Goal: Information Seeking & Learning: Learn about a topic

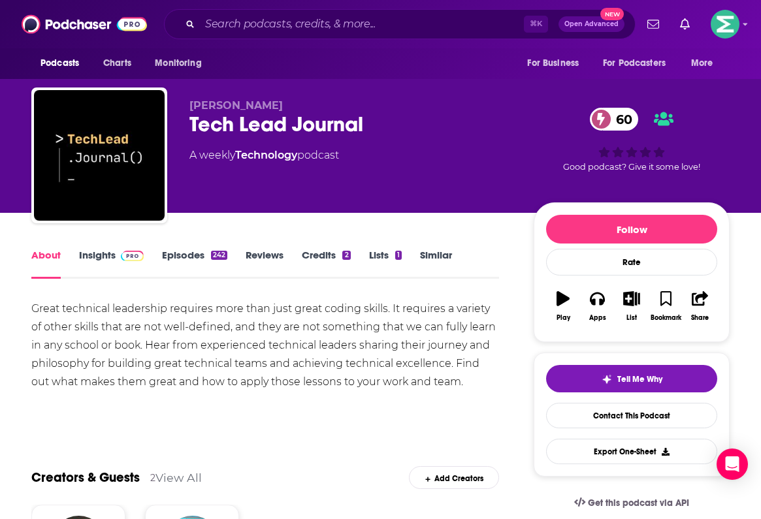
scroll to position [-1, 0]
click at [94, 271] on link "Insights" at bounding box center [111, 264] width 65 height 30
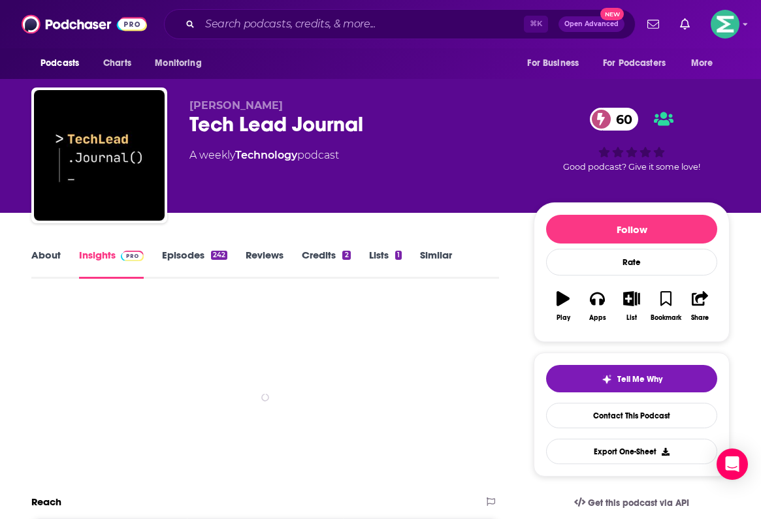
click at [105, 262] on link "Insights" at bounding box center [111, 264] width 65 height 30
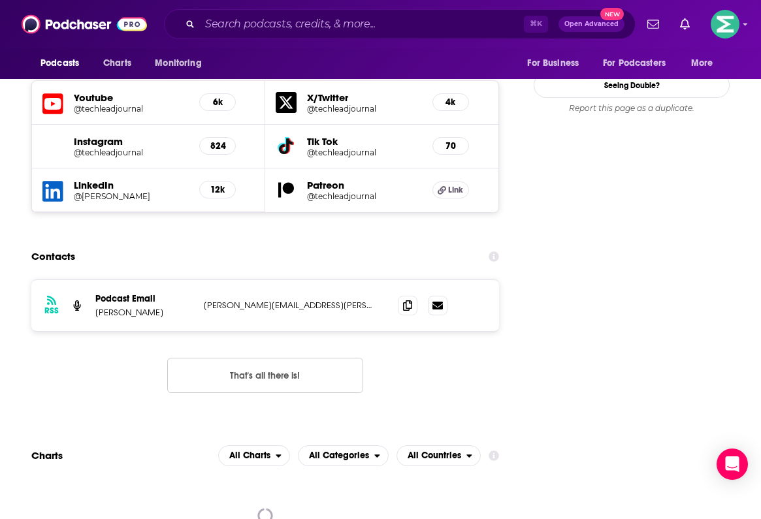
scroll to position [1541, 0]
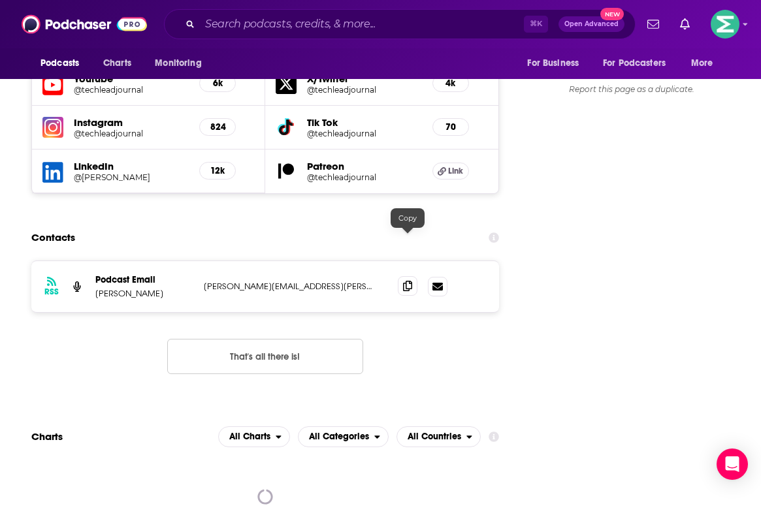
click at [408, 281] on icon at bounding box center [407, 286] width 9 height 10
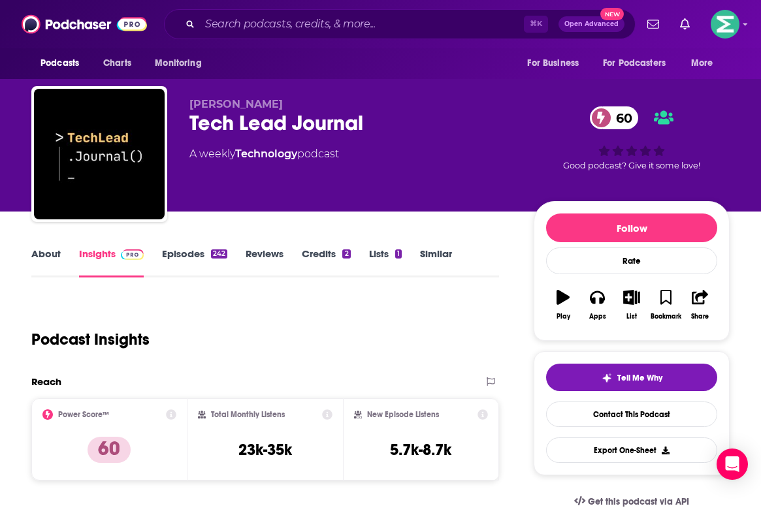
scroll to position [97, 0]
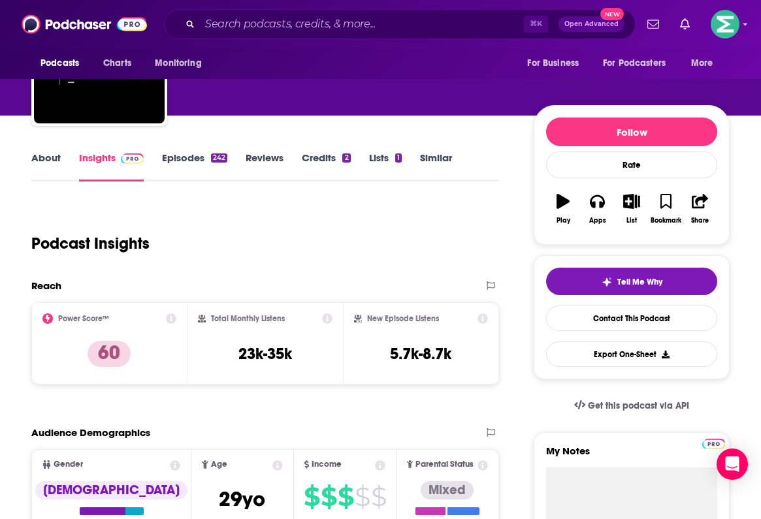
click at [303, 348] on div "Total Monthly Listens 23k-35k" at bounding box center [265, 344] width 135 height 60
drag, startPoint x: 301, startPoint y: 355, endPoint x: 231, endPoint y: 355, distance: 70.6
click at [231, 355] on div "Total Monthly Listens 23k-35k" at bounding box center [265, 344] width 135 height 60
copy h3 "23k-35k"
click at [266, 31] on input "Search podcasts, credits, & more..." at bounding box center [362, 24] width 324 height 21
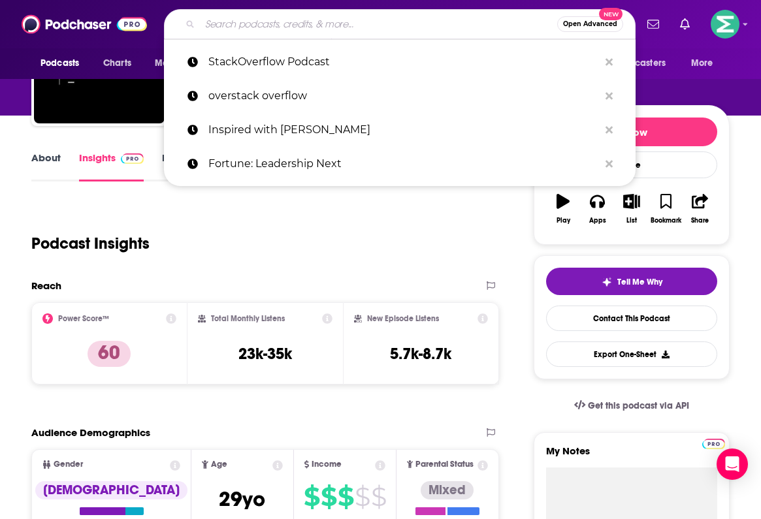
paste input "The Enginerring Leadership Podcast"
type input "The Enginerring Leadership Podcast"
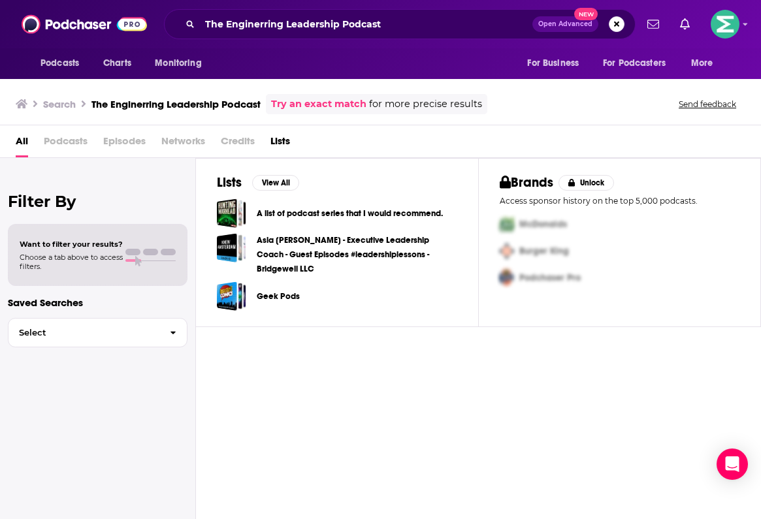
click at [71, 140] on span "Podcasts" at bounding box center [66, 144] width 44 height 27
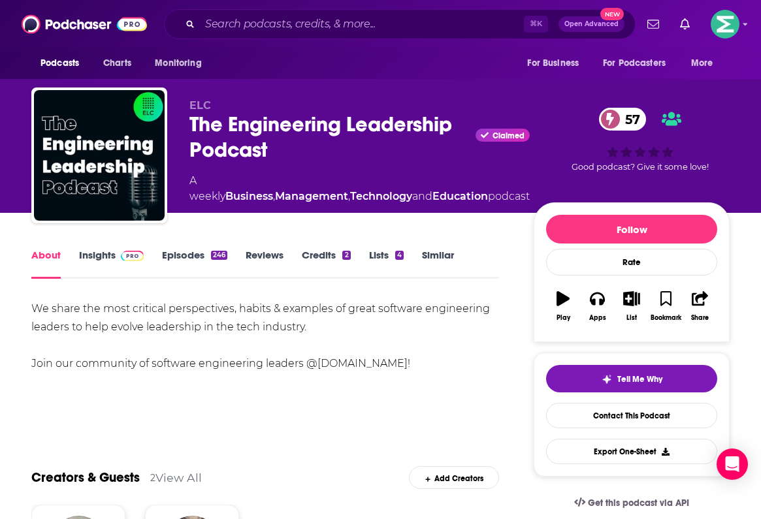
click at [107, 268] on link "Insights" at bounding box center [111, 264] width 65 height 30
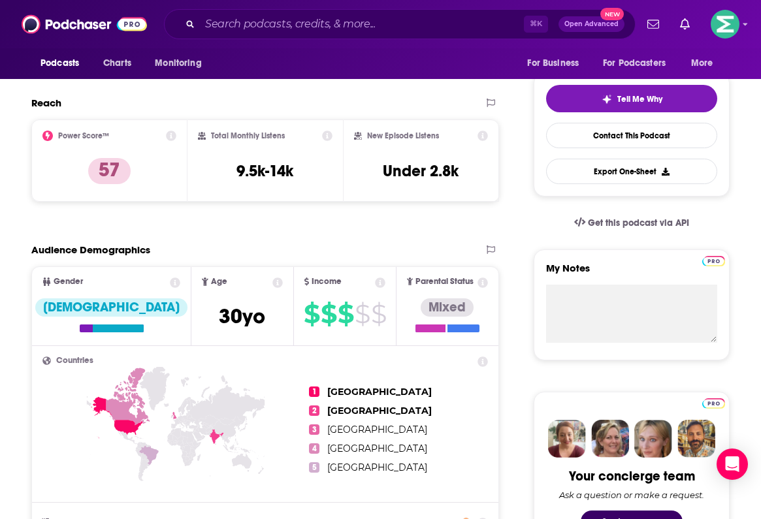
scroll to position [282, 0]
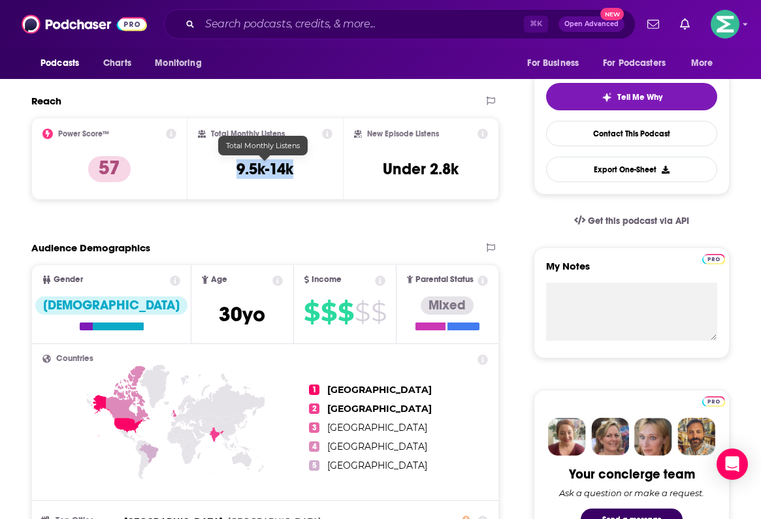
drag, startPoint x: 297, startPoint y: 167, endPoint x: 233, endPoint y: 168, distance: 63.4
click at [233, 168] on div "Total Monthly Listens 9.5k-14k" at bounding box center [265, 159] width 135 height 60
copy h3 "9.5k-14k"
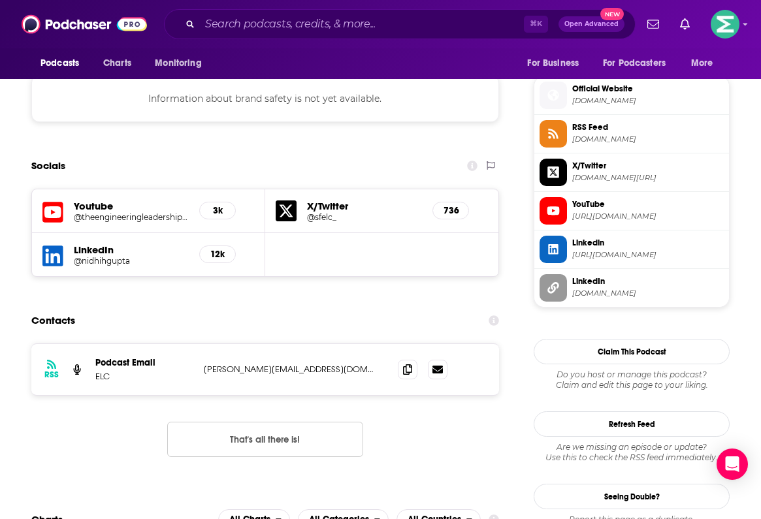
scroll to position [1168, 0]
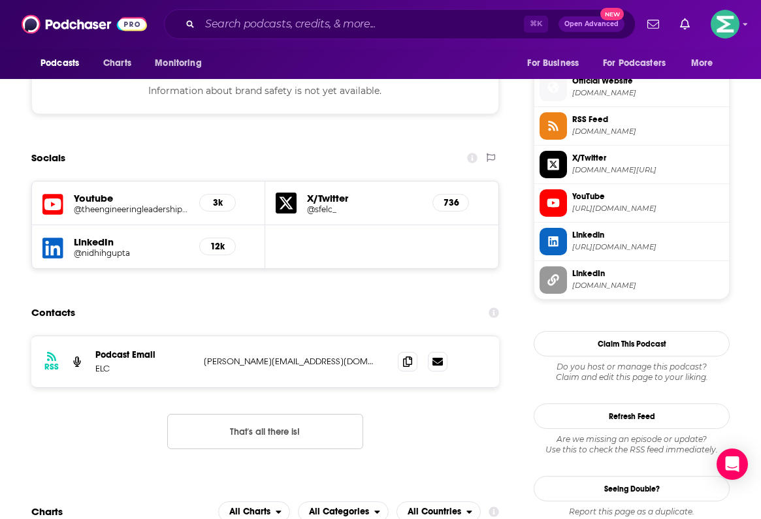
click at [300, 301] on div "Contacts" at bounding box center [265, 313] width 468 height 25
click at [411, 356] on icon at bounding box center [407, 361] width 9 height 10
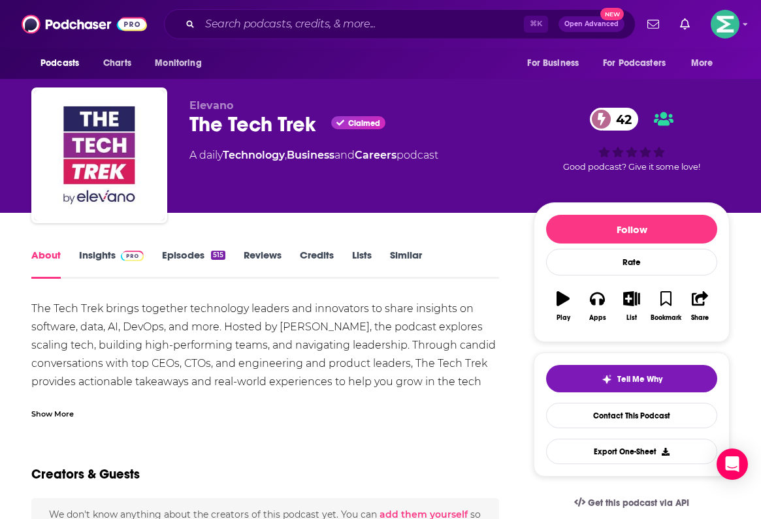
scroll to position [41, 0]
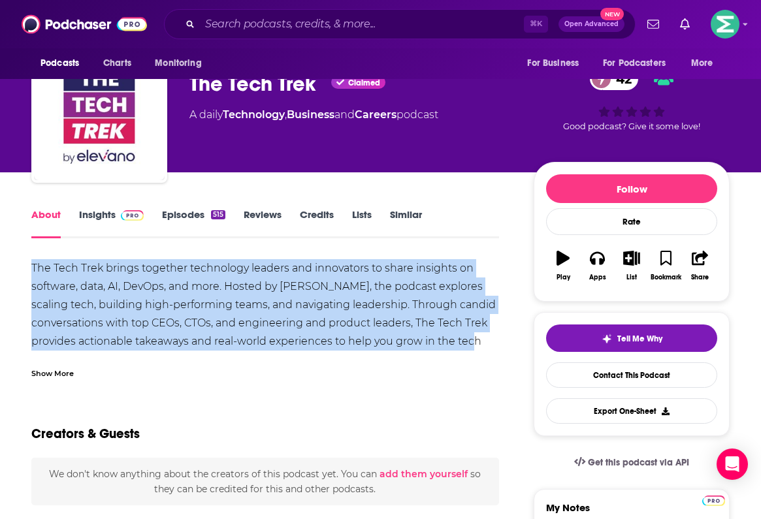
drag, startPoint x: 24, startPoint y: 267, endPoint x: 482, endPoint y: 347, distance: 465.7
copy div "The Tech Trek brings together technology leaders and innovators to share insigh…"
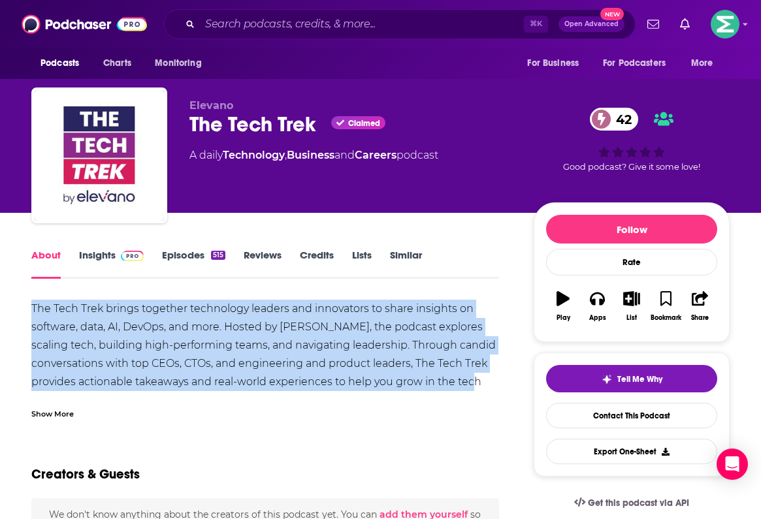
scroll to position [0, 0]
click at [97, 258] on link "Insights" at bounding box center [111, 264] width 65 height 30
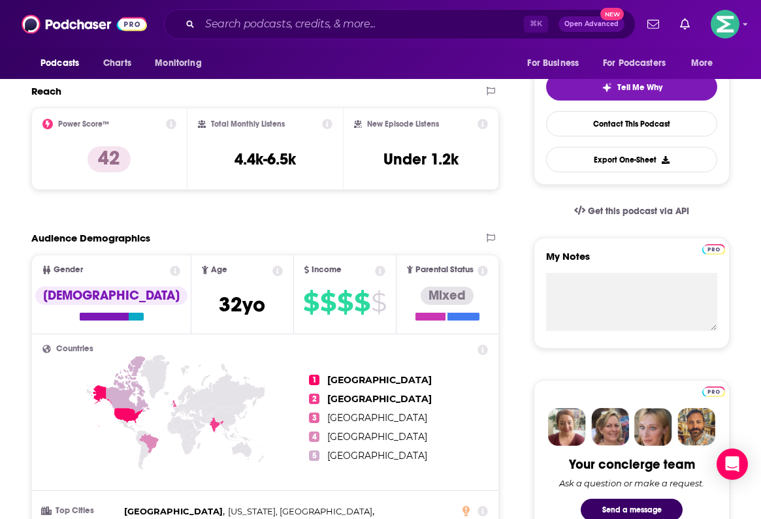
scroll to position [245, 0]
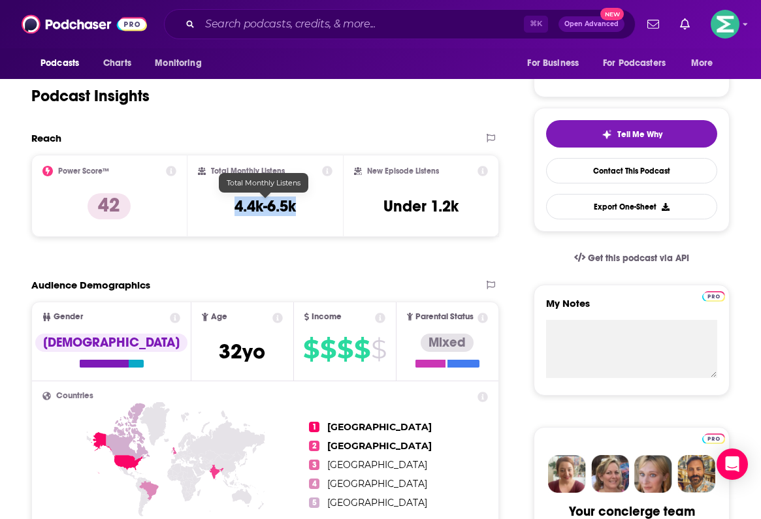
drag, startPoint x: 296, startPoint y: 207, endPoint x: 229, endPoint y: 208, distance: 67.3
click at [229, 208] on div "Total Monthly Listens 4.4k-6.5k" at bounding box center [265, 196] width 135 height 60
copy h3 "4.4k-6.5k"
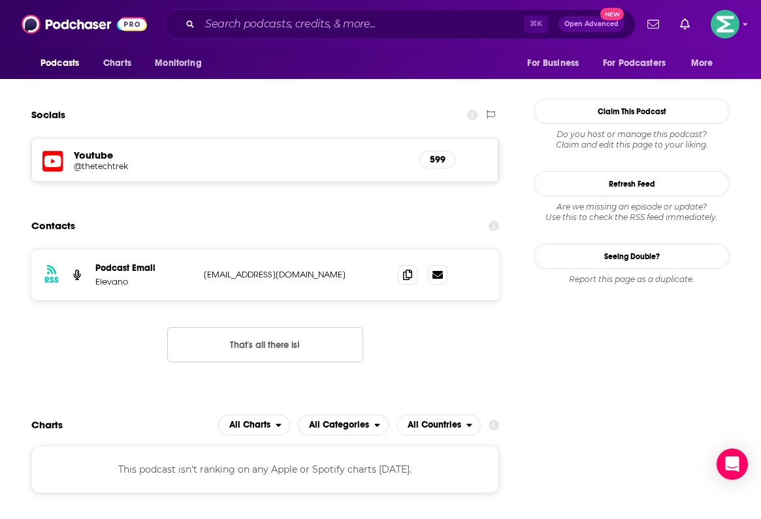
scroll to position [1168, 0]
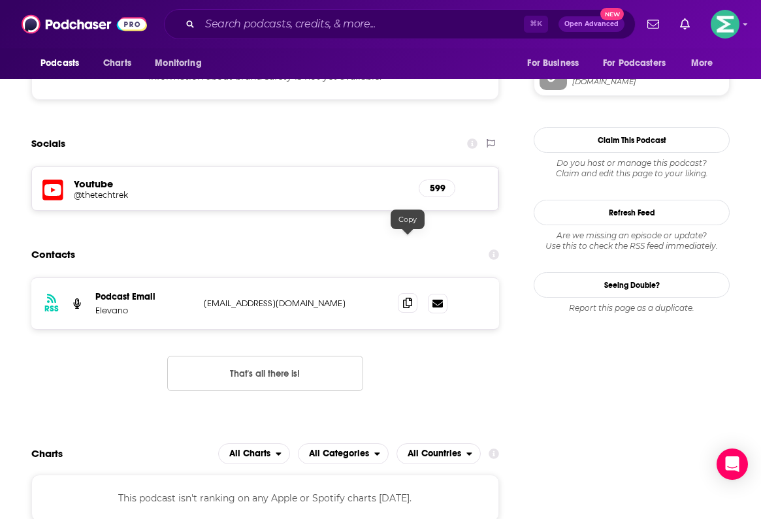
click at [411, 298] on icon at bounding box center [407, 303] width 9 height 10
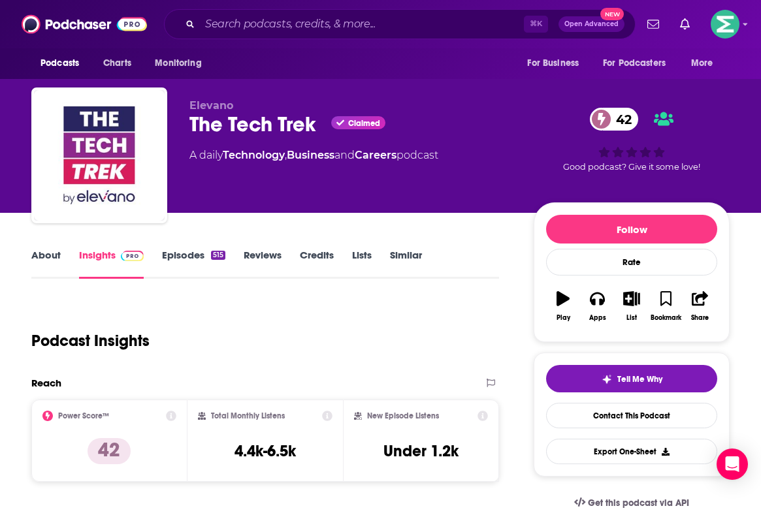
scroll to position [0, 0]
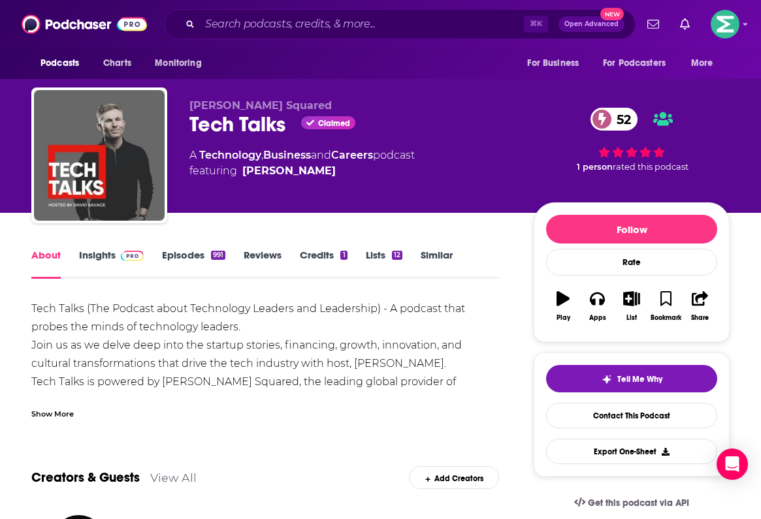
click at [137, 257] on img at bounding box center [132, 256] width 23 height 10
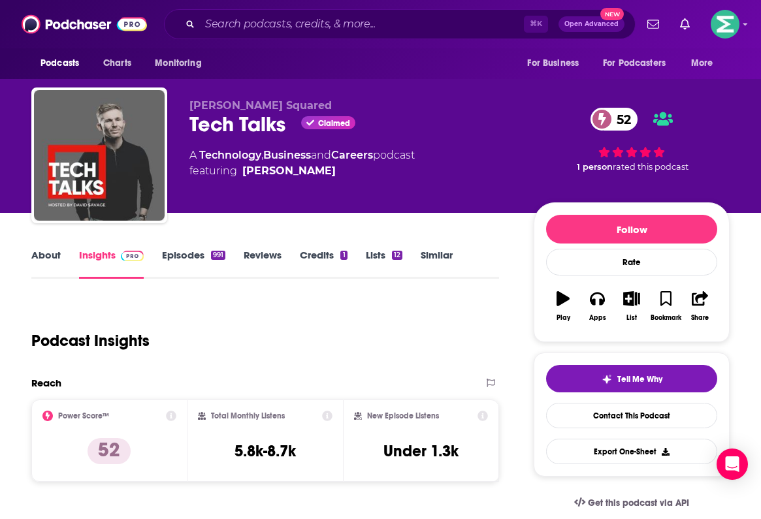
click at [51, 255] on link "About" at bounding box center [45, 264] width 29 height 30
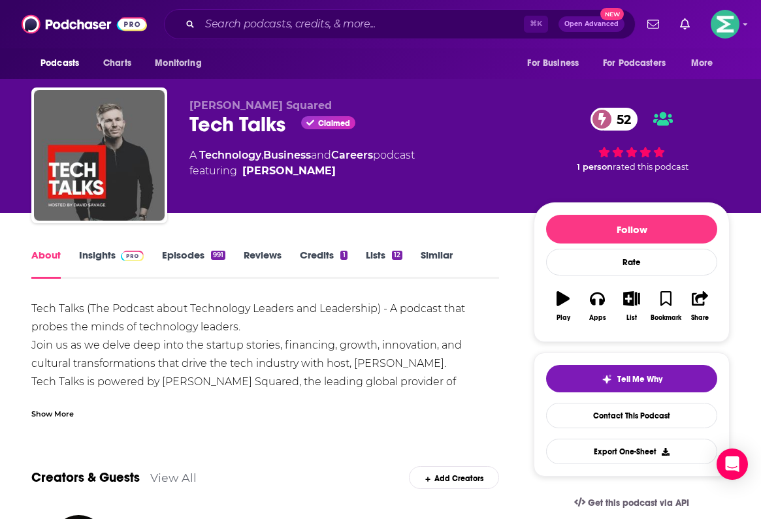
click at [100, 259] on link "Insights" at bounding box center [111, 264] width 65 height 30
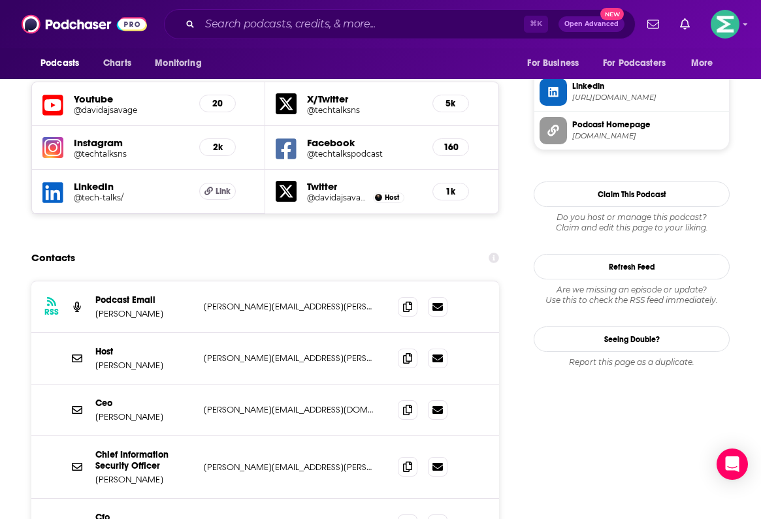
scroll to position [1275, 0]
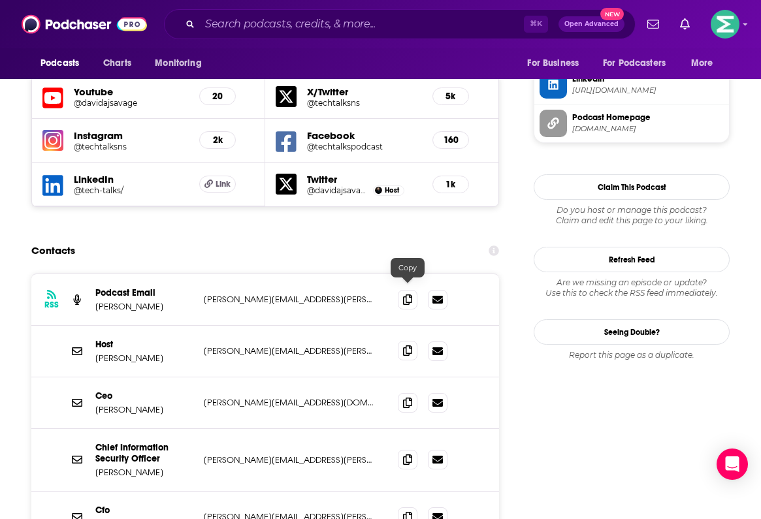
click at [407, 346] on icon at bounding box center [407, 351] width 9 height 10
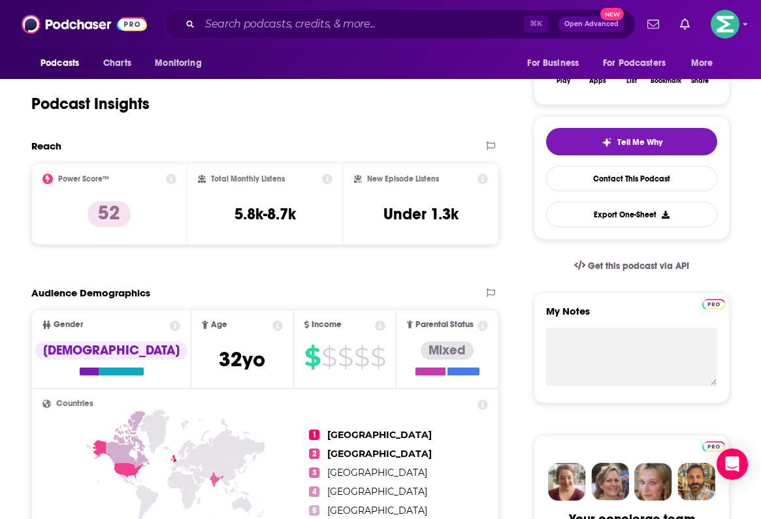
scroll to position [241, 0]
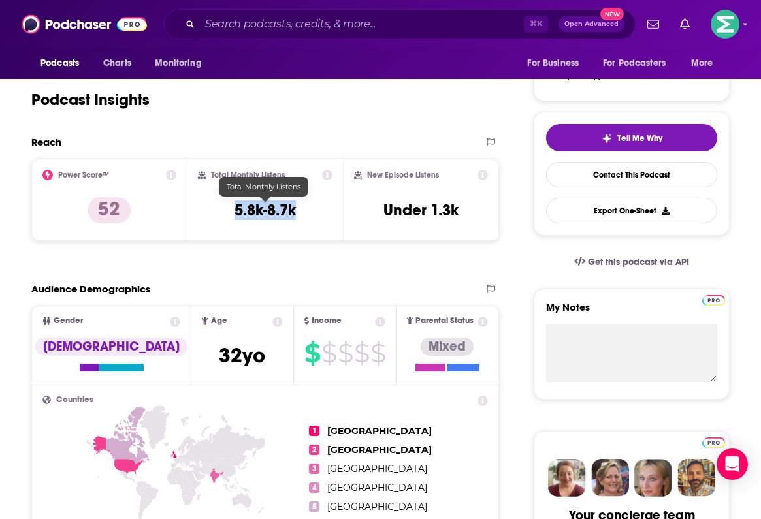
drag, startPoint x: 295, startPoint y: 211, endPoint x: 220, endPoint y: 210, distance: 75.1
click at [219, 210] on div "Total Monthly Listens 5.8k-8.7k" at bounding box center [265, 200] width 135 height 60
copy h3 "5.8k-8.7k"
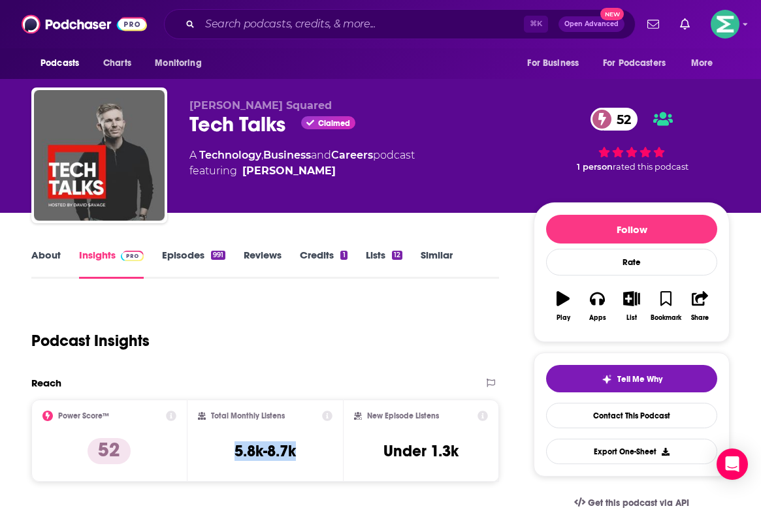
scroll to position [0, 0]
